Goal: Check status: Check status

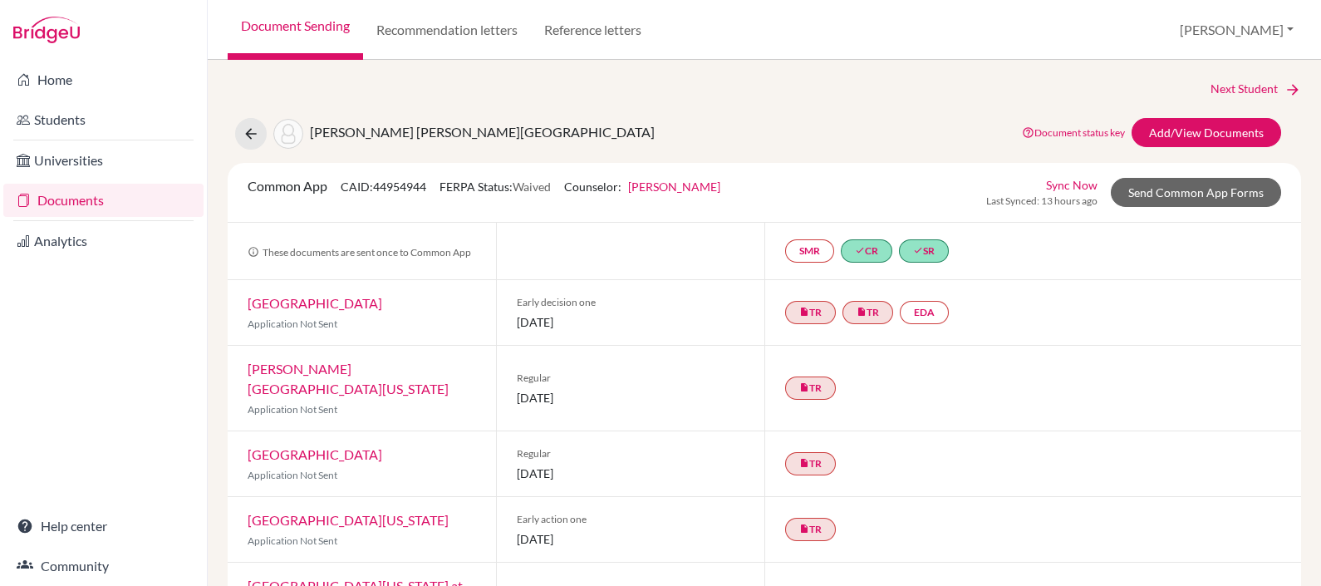
click at [1064, 187] on link "Sync Now" at bounding box center [1072, 184] width 52 height 17
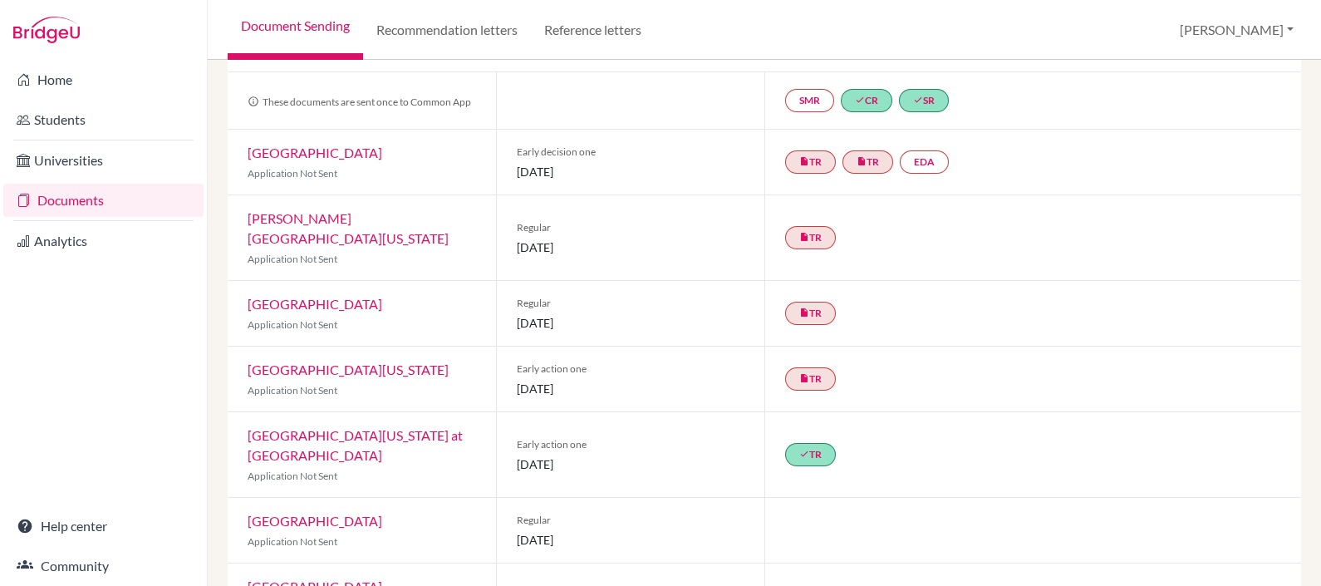
scroll to position [203, 0]
click at [285, 430] on link "[GEOGRAPHIC_DATA][US_STATE] at [GEOGRAPHIC_DATA]" at bounding box center [355, 448] width 215 height 36
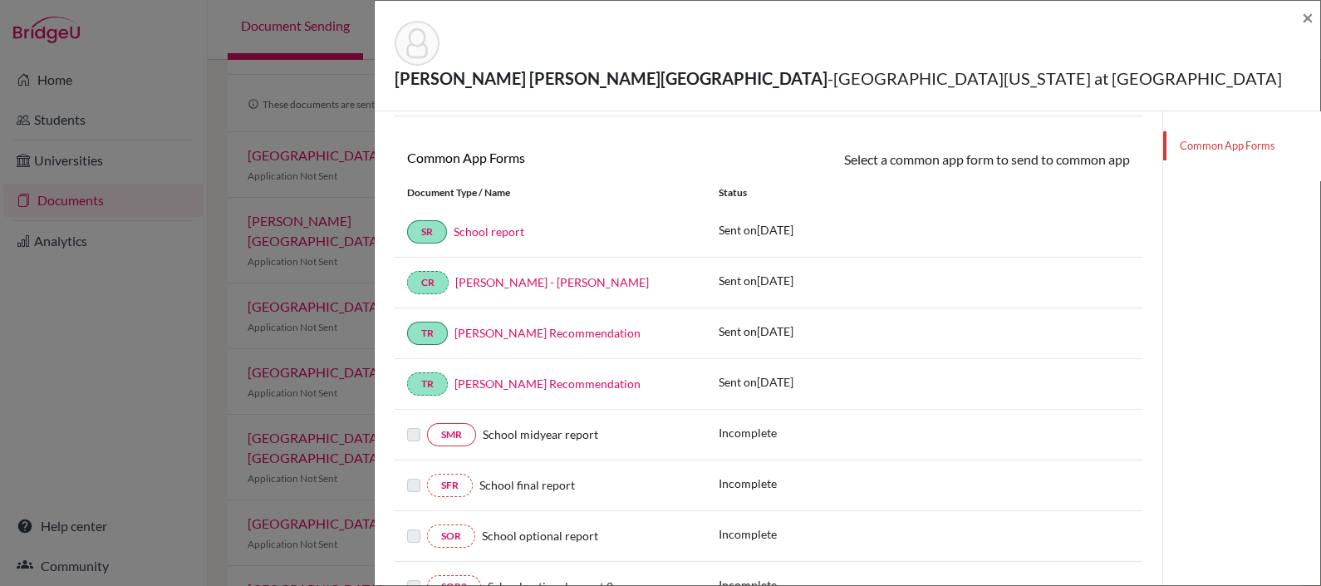
scroll to position [273, 0]
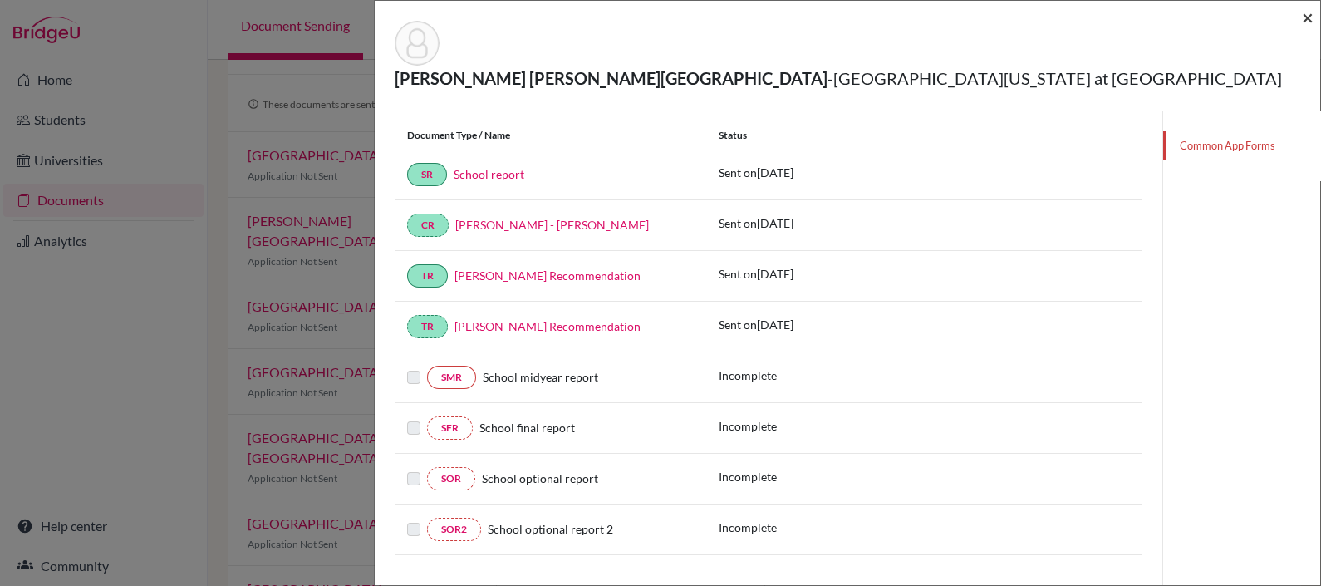
click at [1310, 17] on span "×" at bounding box center [1308, 17] width 12 height 24
